Goal: Navigation & Orientation: Find specific page/section

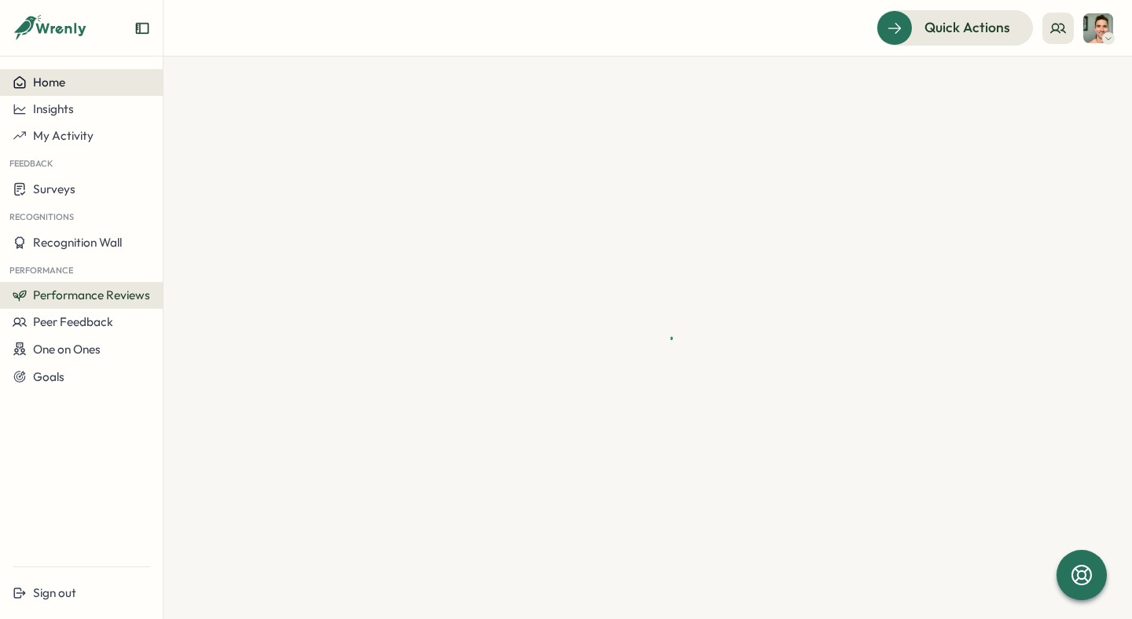
click at [68, 74] on button "Home" at bounding box center [81, 82] width 163 height 27
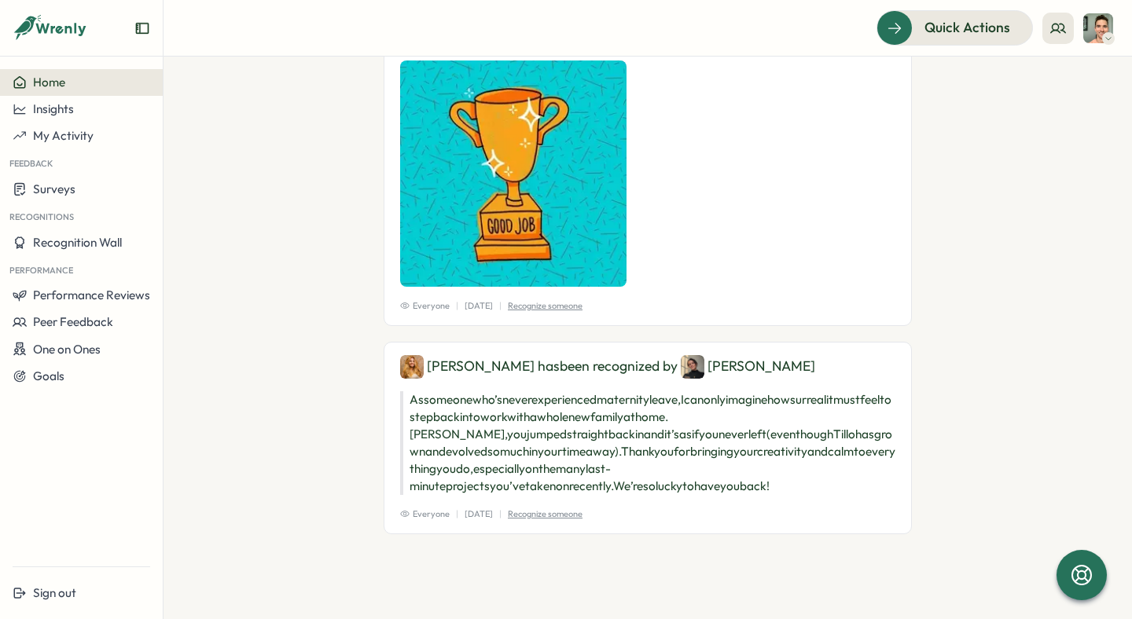
scroll to position [2437, 0]
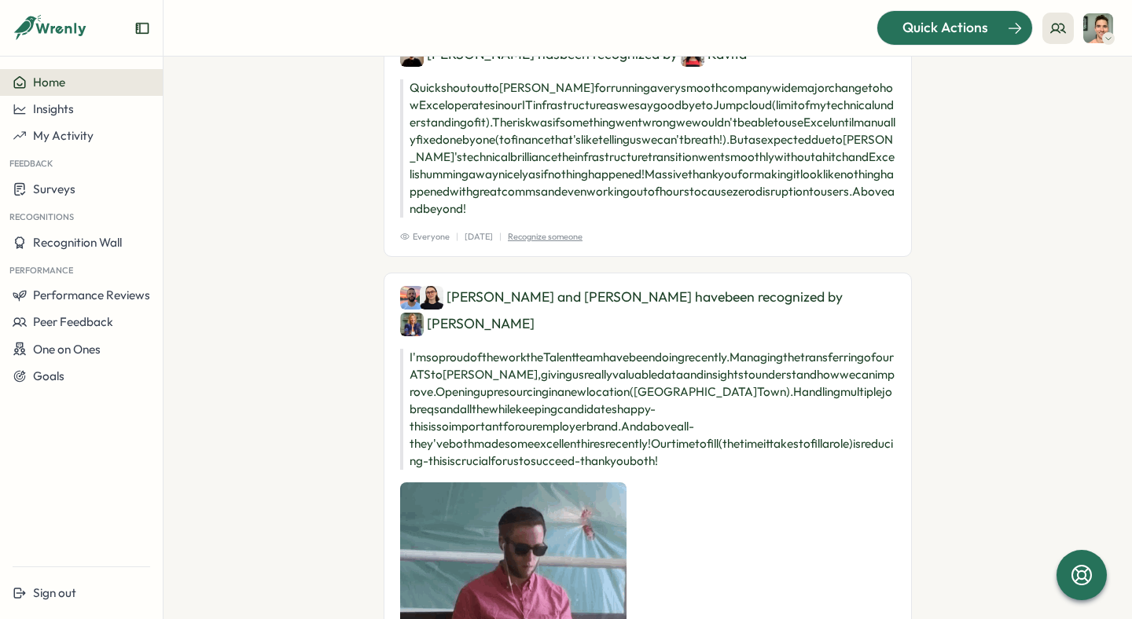
click at [991, 27] on div "Quick Actions" at bounding box center [945, 27] width 142 height 20
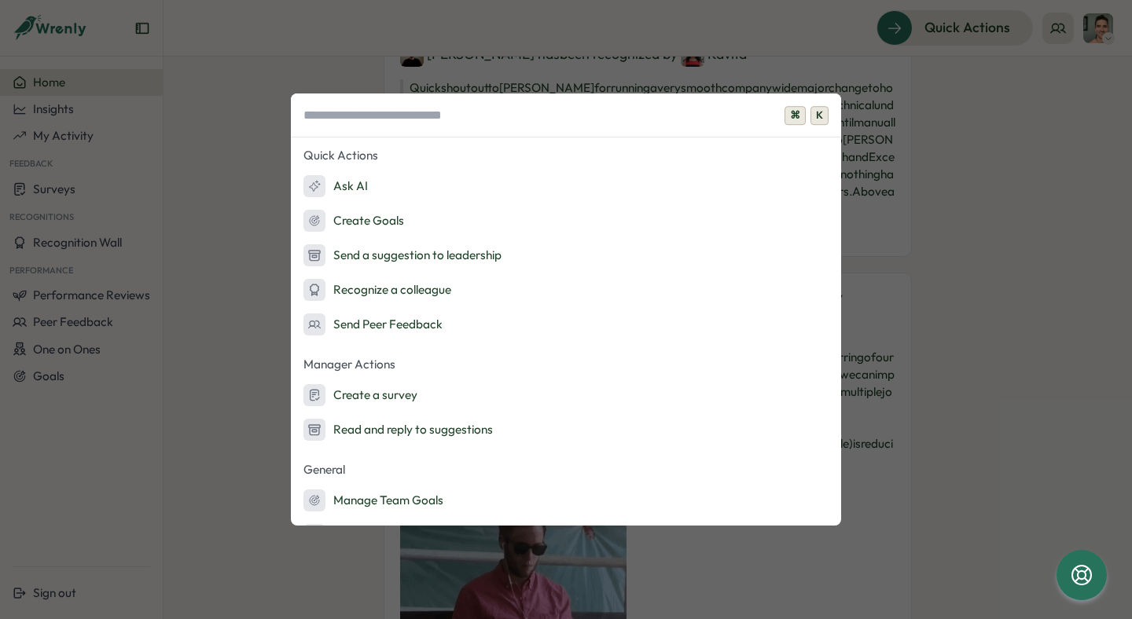
click at [72, 34] on div "⌘ K Quick Actions Ask AI Create Goals Send a suggestion to leadership Recognize…" at bounding box center [566, 309] width 1132 height 619
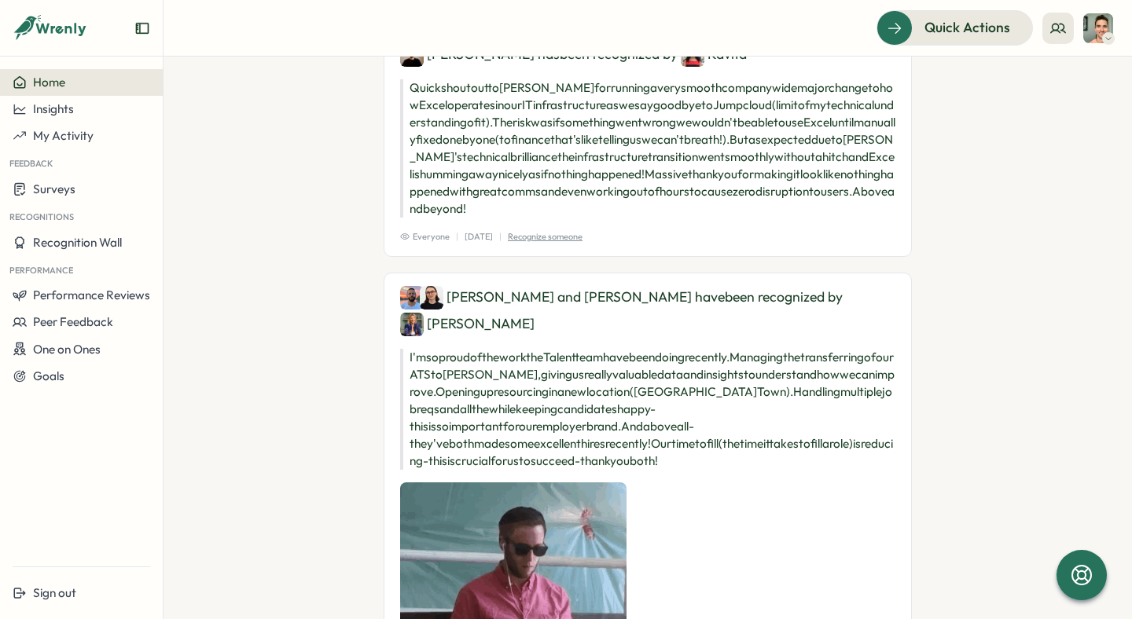
click at [1111, 32] on icon at bounding box center [1108, 38] width 8 height 13
click at [140, 28] on icon "Expand sidebar" at bounding box center [142, 28] width 13 height 11
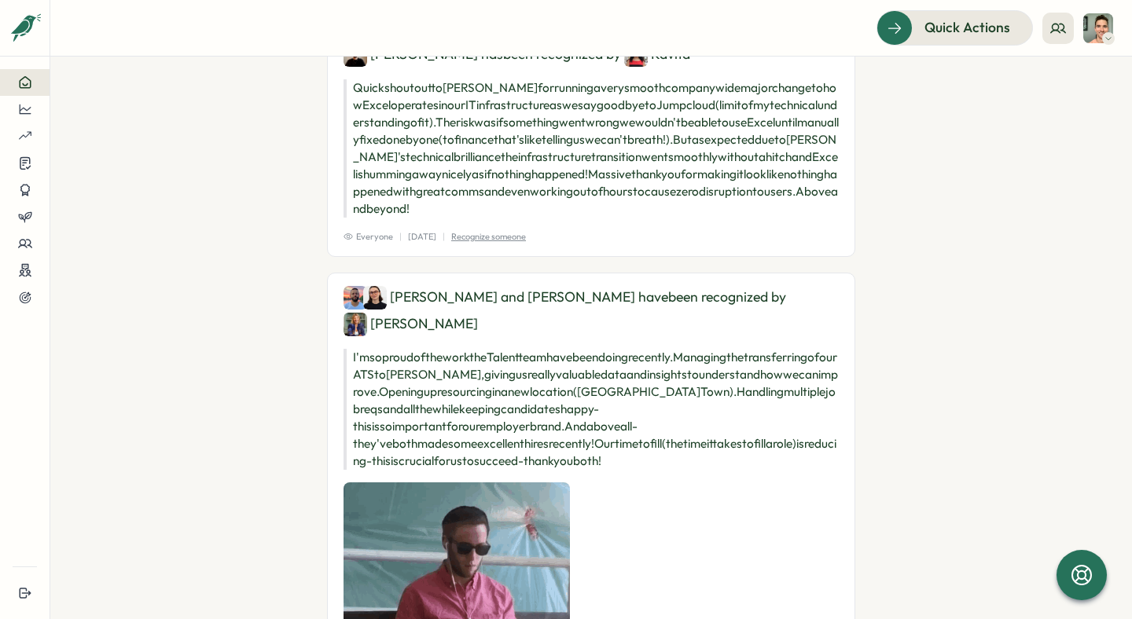
click at [41, 20] on div at bounding box center [25, 35] width 50 height 44
click at [25, 24] on icon "Expand sidebar" at bounding box center [25, 28] width 16 height 16
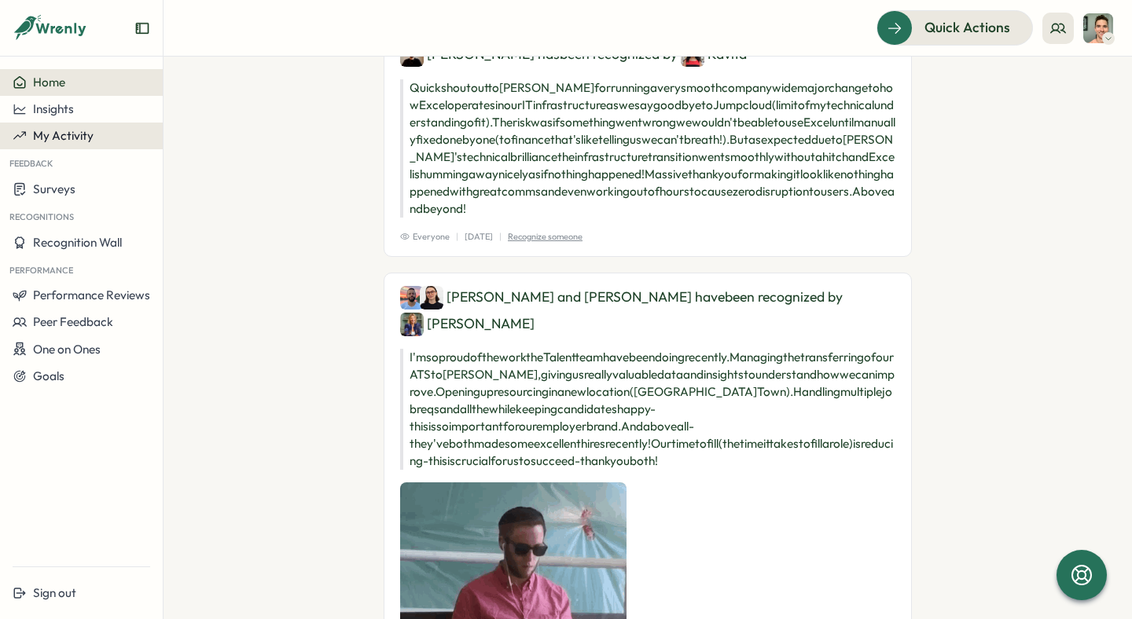
click at [68, 128] on span "My Activity" at bounding box center [63, 135] width 61 height 15
